Goal: Task Accomplishment & Management: Complete application form

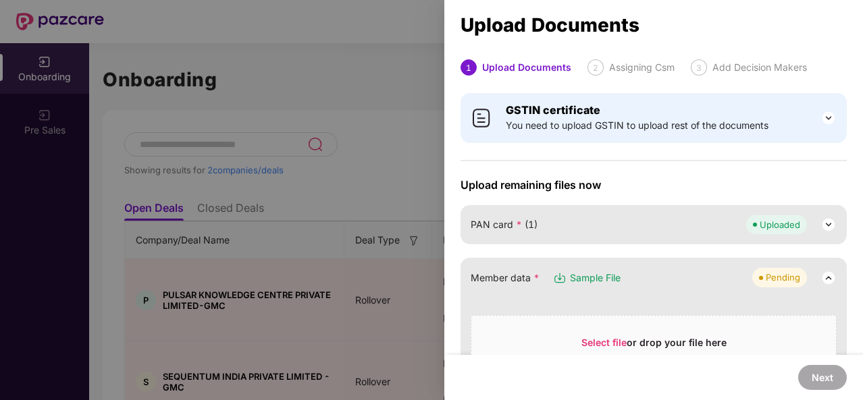
scroll to position [564, 0]
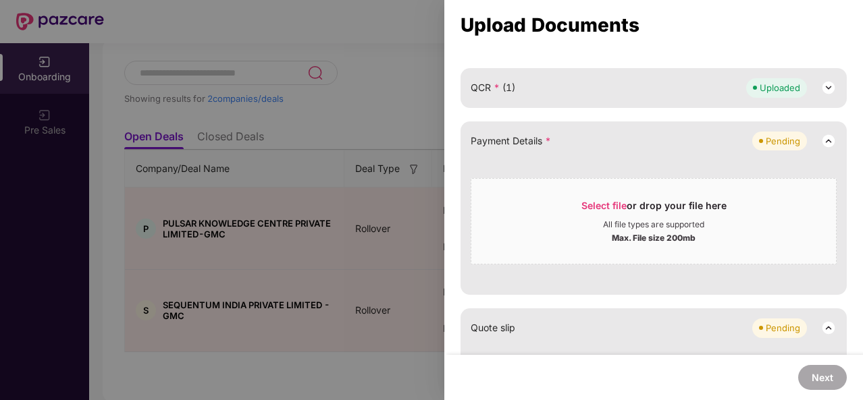
click at [615, 230] on div "Max. File size 200mb" at bounding box center [654, 237] width 84 height 14
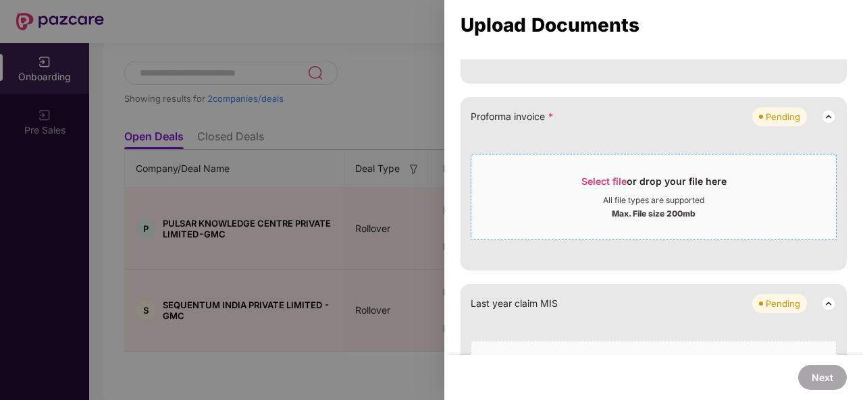
scroll to position [833, 0]
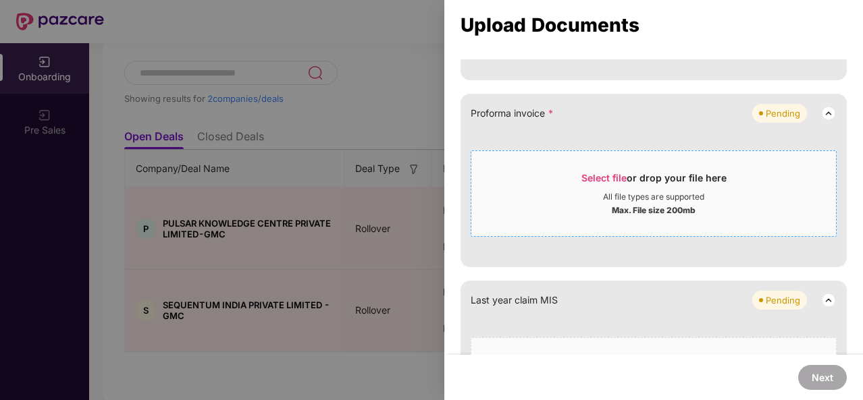
click at [623, 194] on div "All file types are supported" at bounding box center [653, 197] width 101 height 11
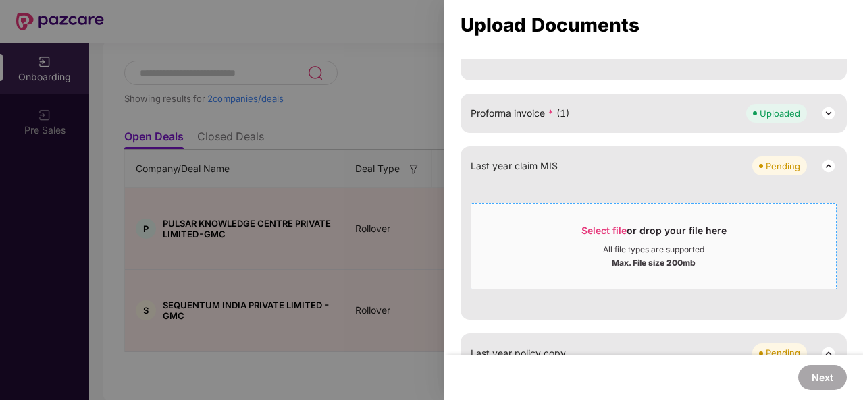
scroll to position [858, 0]
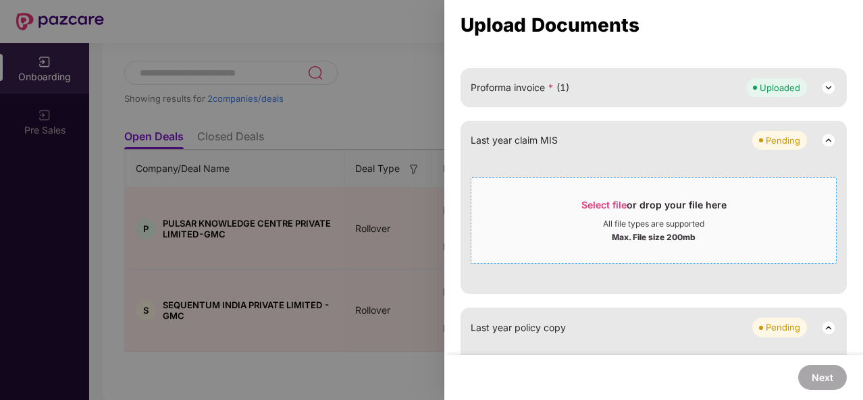
click at [598, 242] on span "Select file or drop your file here All file types are supported Max. File size …" at bounding box center [653, 220] width 365 height 65
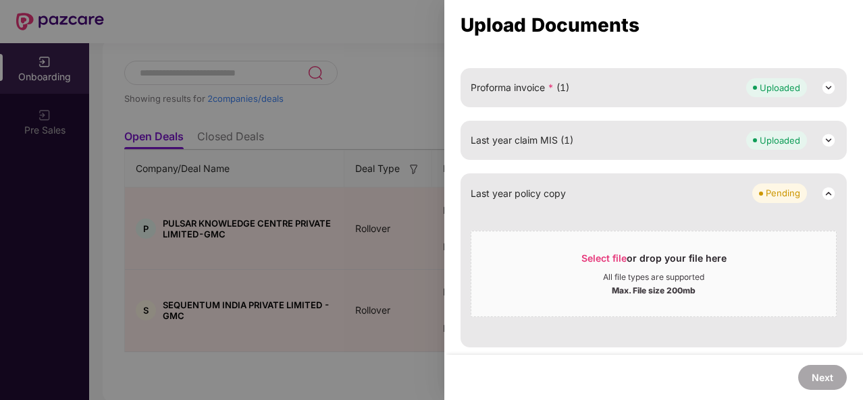
scroll to position [855, 0]
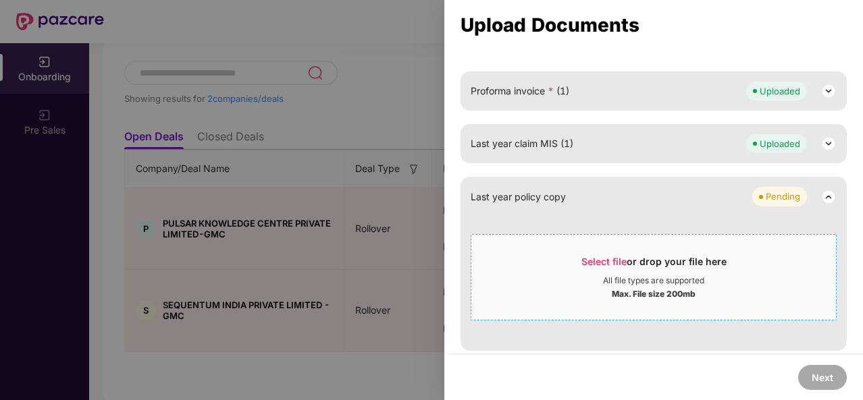
click at [585, 261] on span "Select file" at bounding box center [603, 261] width 45 height 11
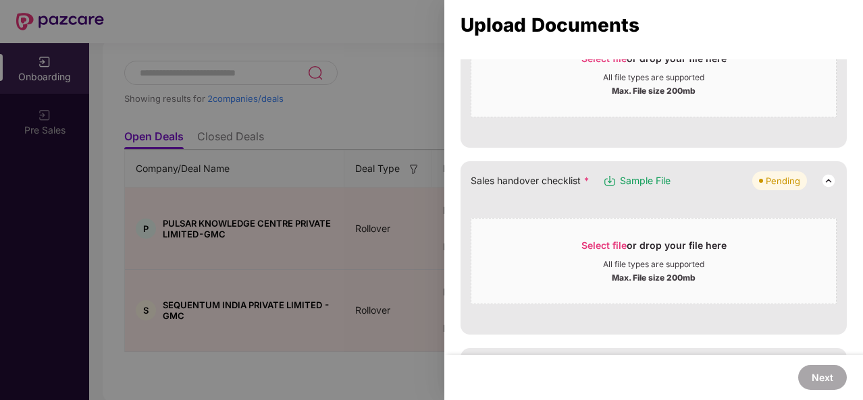
scroll to position [285, 0]
click at [687, 262] on div "All file types are supported" at bounding box center [653, 264] width 101 height 11
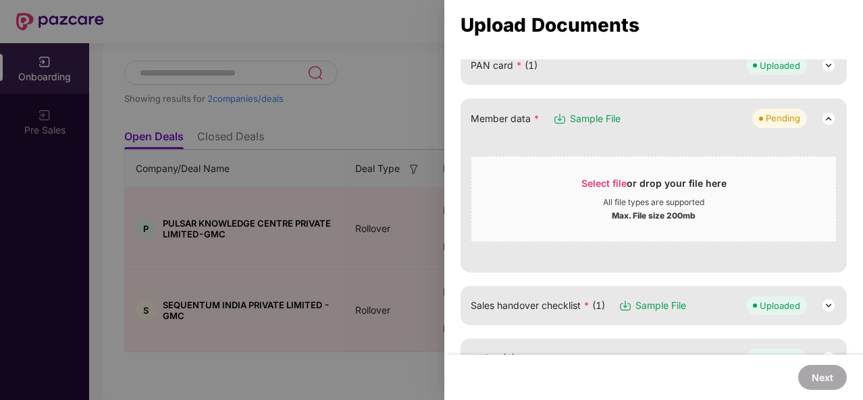
scroll to position [157, 0]
click at [610, 180] on span "Select file" at bounding box center [603, 185] width 45 height 11
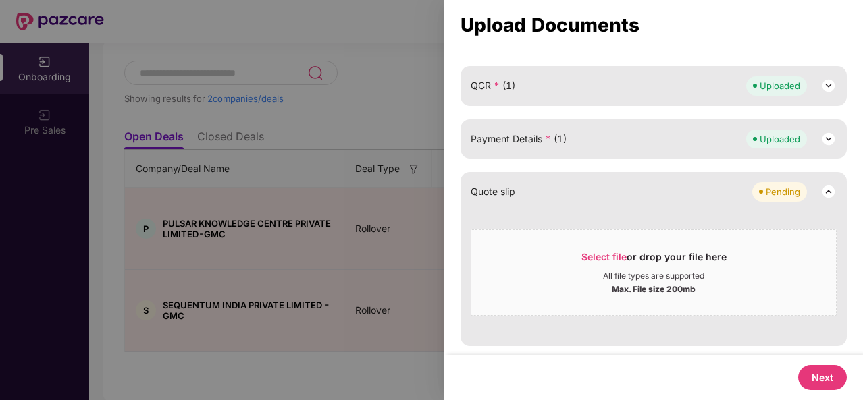
scroll to position [335, 0]
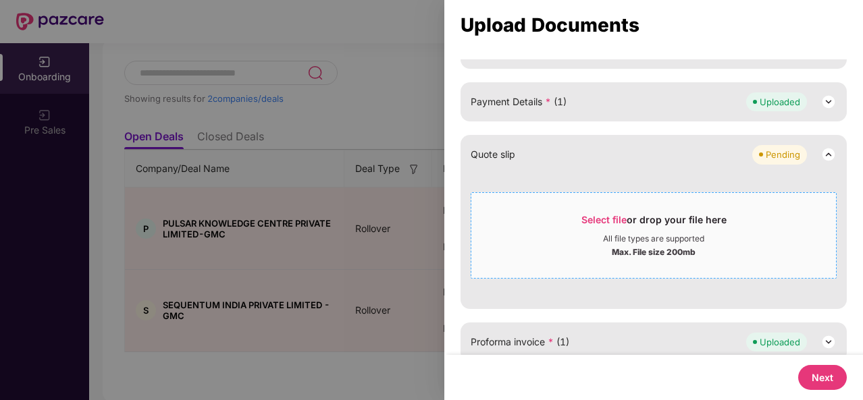
click at [644, 221] on div "Select file or drop your file here" at bounding box center [653, 223] width 145 height 20
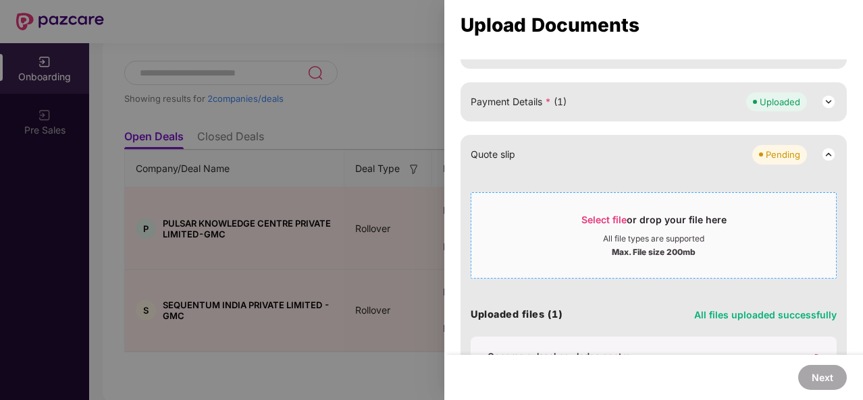
scroll to position [319, 0]
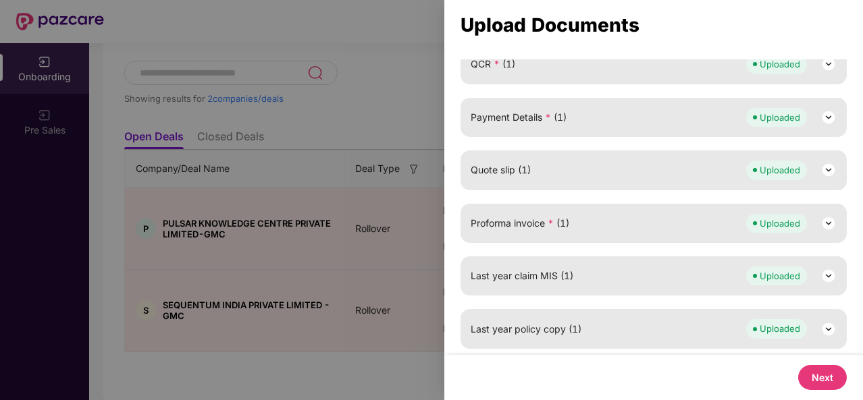
click at [813, 375] on button "Next" at bounding box center [822, 377] width 49 height 25
select select "**********"
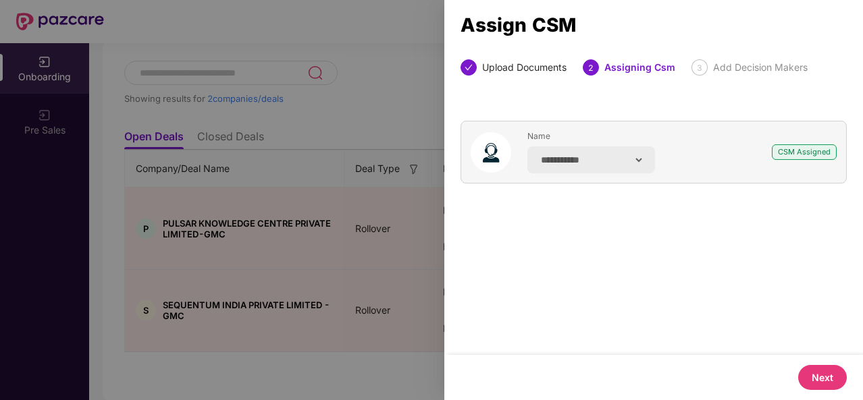
scroll to position [0, 0]
